Goal: Find specific page/section: Find specific page/section

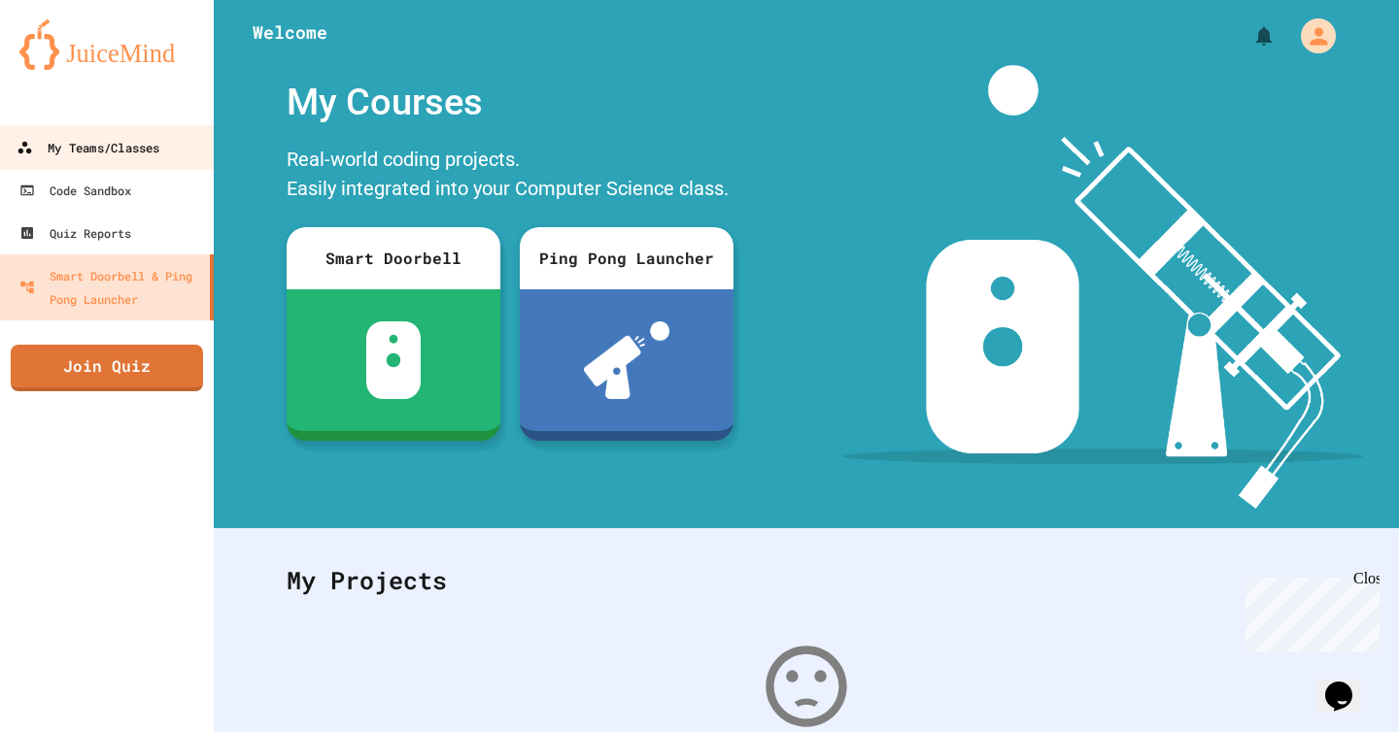
click at [60, 162] on link "My Teams/Classes" at bounding box center [107, 147] width 220 height 44
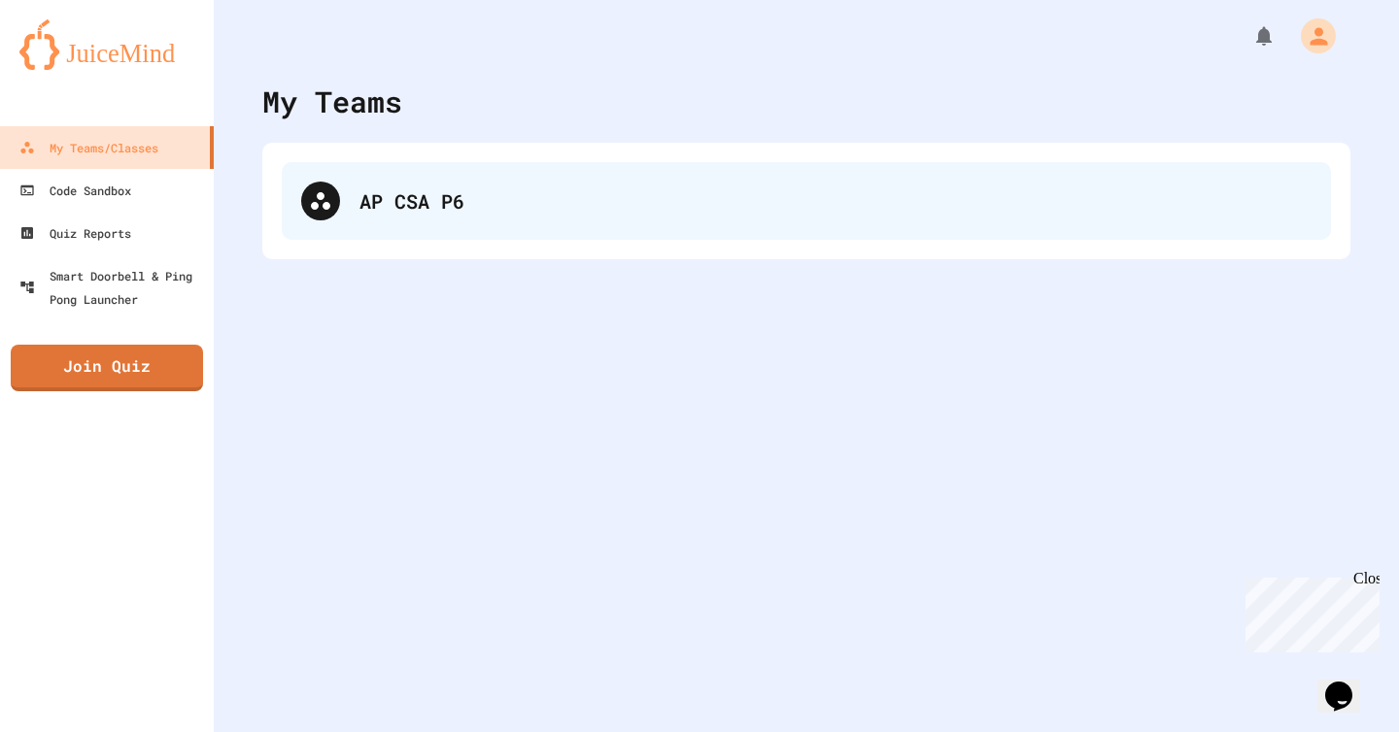
click at [492, 198] on div "AP CSA P6" at bounding box center [835, 200] width 952 height 29
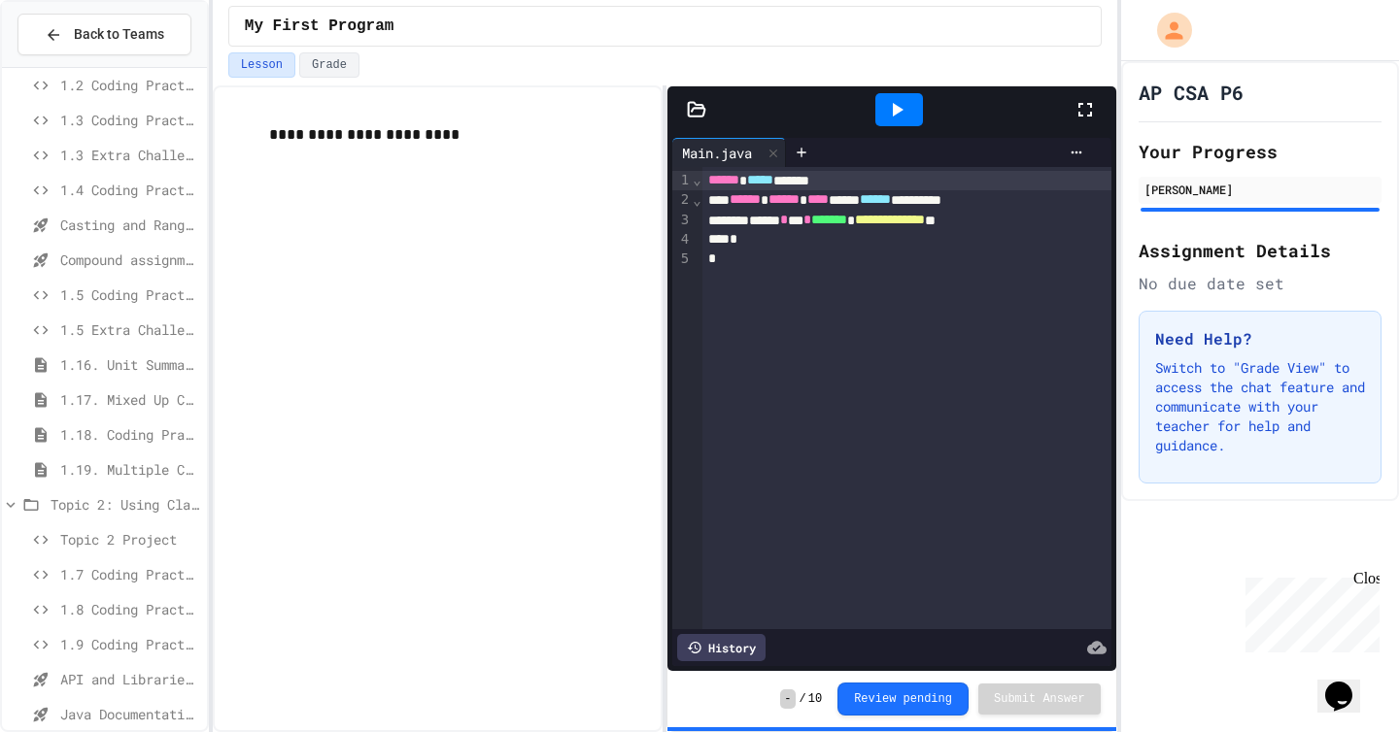
scroll to position [313, 0]
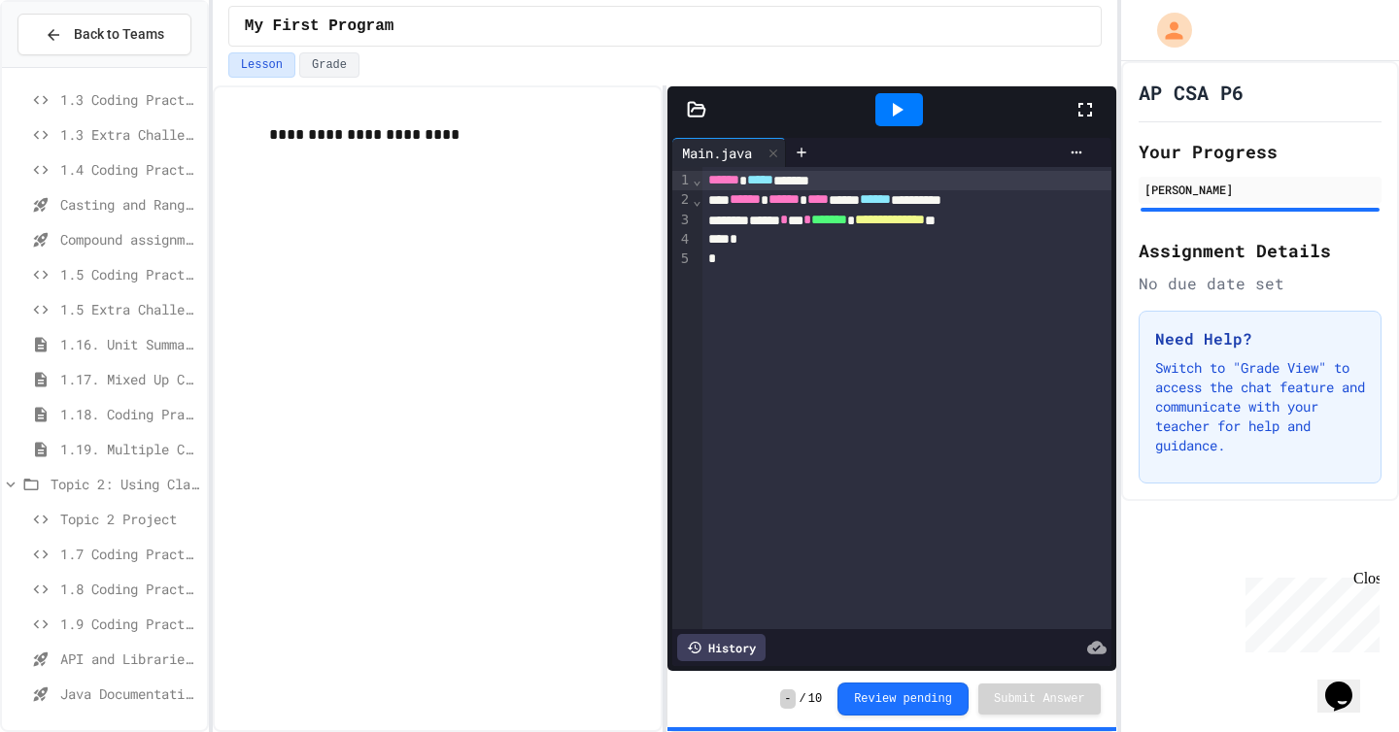
click at [128, 522] on span "Topic 2 Project" at bounding box center [129, 519] width 139 height 20
